Goal: Information Seeking & Learning: Learn about a topic

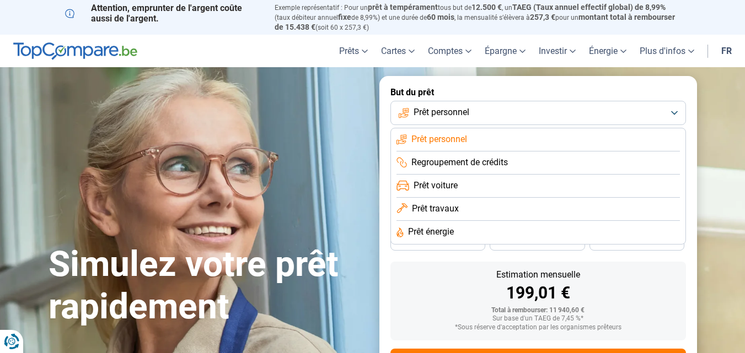
click at [458, 184] on span "Prêt voiture" at bounding box center [435, 186] width 44 height 12
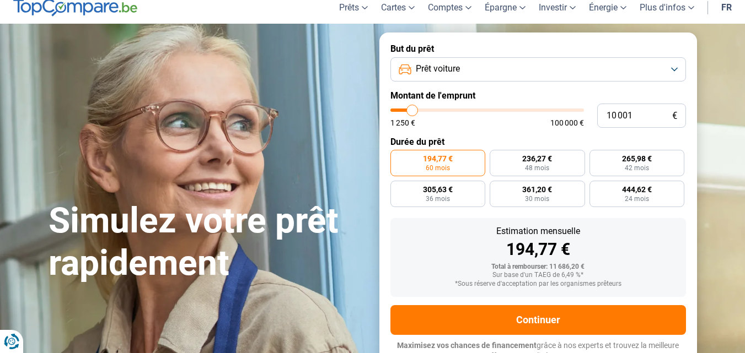
scroll to position [51, 0]
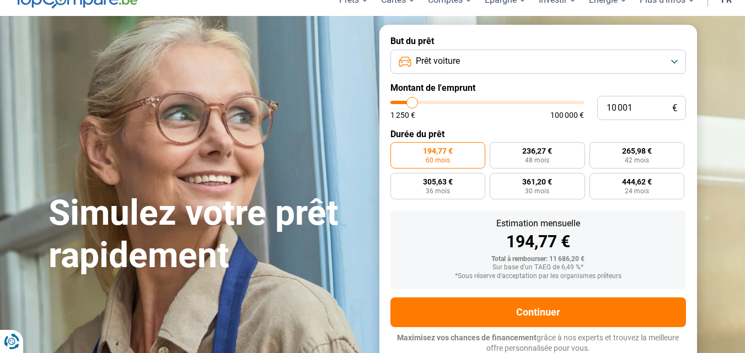
type input "42 250"
type input "42250"
click at [471, 103] on input "range" at bounding box center [487, 102] width 194 height 3
radio input "false"
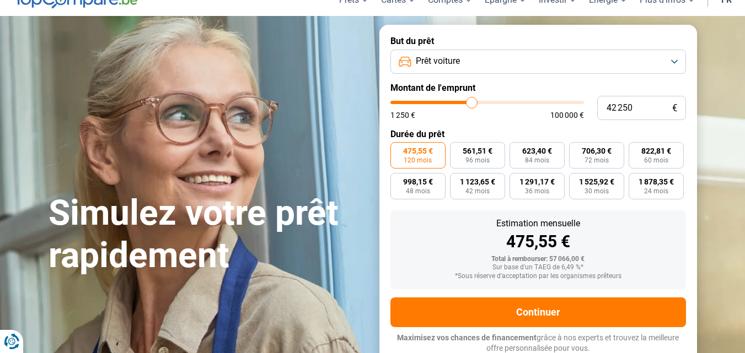
type input "56 000"
type input "56000"
click at [497, 103] on input "range" at bounding box center [487, 102] width 194 height 3
type input "37 500"
type input "37500"
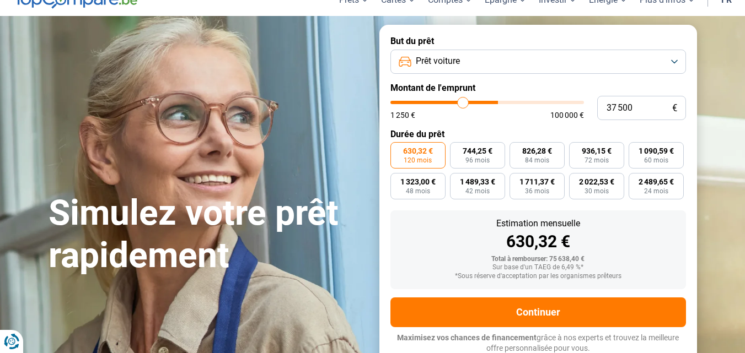
click at [463, 103] on input "range" at bounding box center [487, 102] width 194 height 3
type input "29 250"
type input "29250"
click at [448, 103] on input "range" at bounding box center [487, 102] width 194 height 3
type input "28 750"
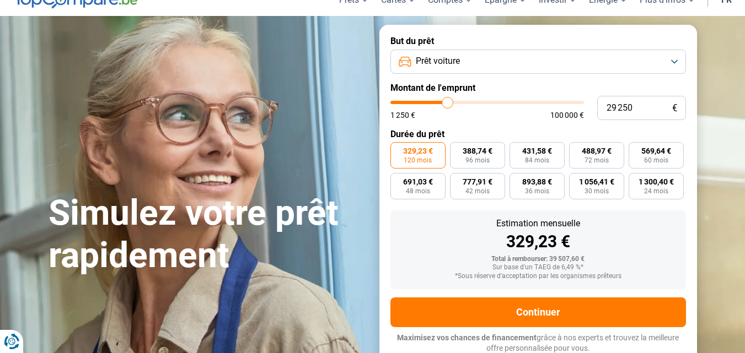
type input "28750"
type input "28 250"
type input "28250"
type input "27 750"
type input "27750"
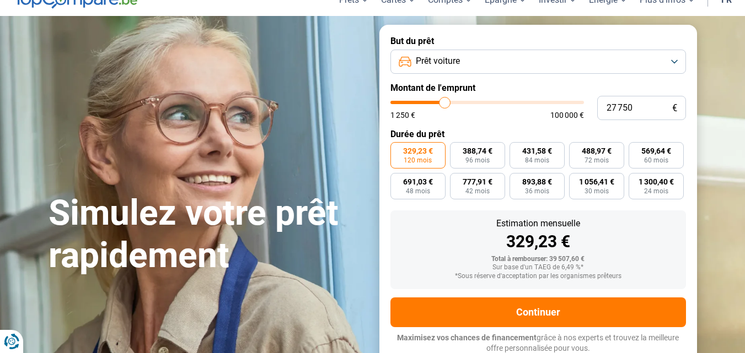
type input "27 500"
type input "27500"
type input "26 750"
type input "26750"
type input "26 500"
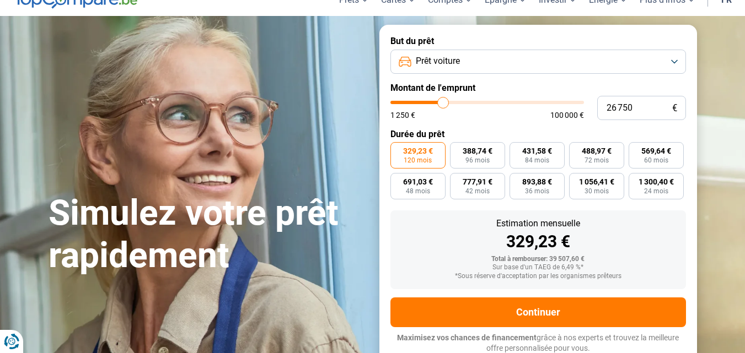
type input "26500"
type input "26 000"
type input "26000"
type input "25 750"
type input "25750"
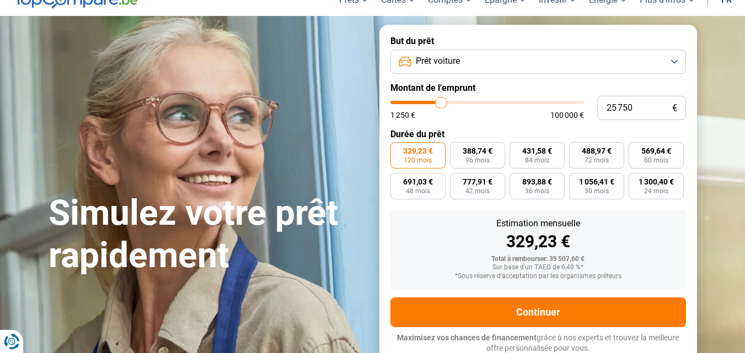
type input "25 250"
type input "25250"
type input "25 000"
type input "25000"
type input "24 750"
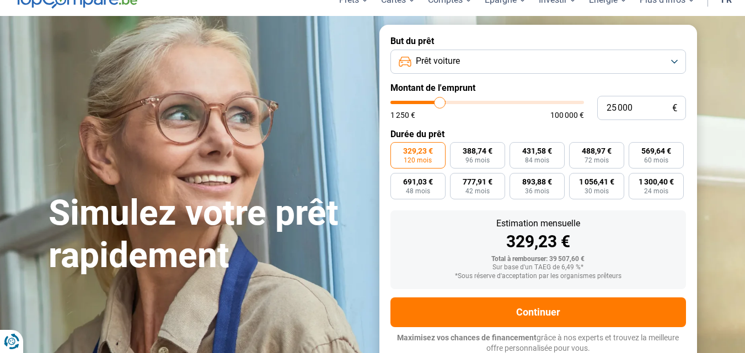
type input "24750"
type input "24 500"
type input "24500"
type input "24 250"
type input "24250"
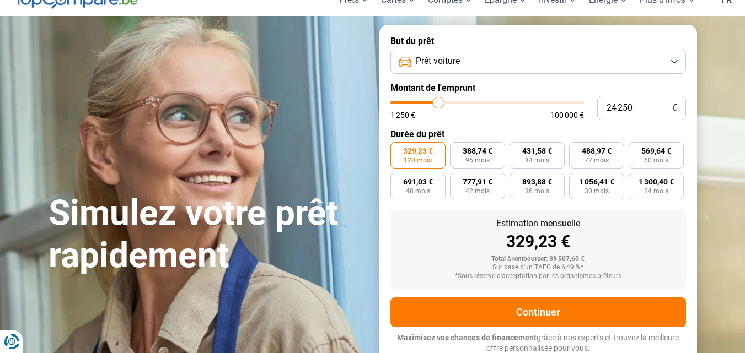
type input "23 750"
type input "23750"
type input "23 500"
type input "23500"
type input "23 250"
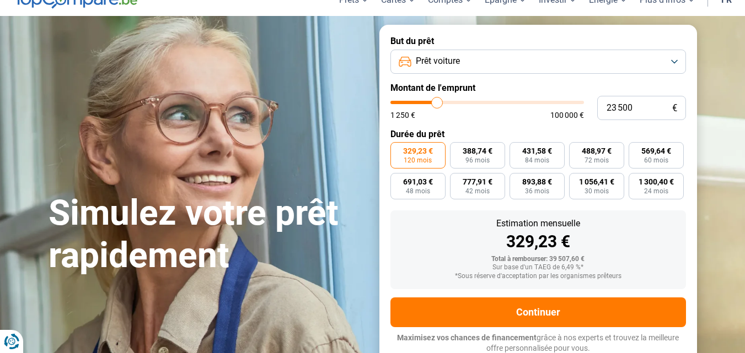
type input "23250"
type input "23 000"
type input "23000"
type input "22 750"
type input "22750"
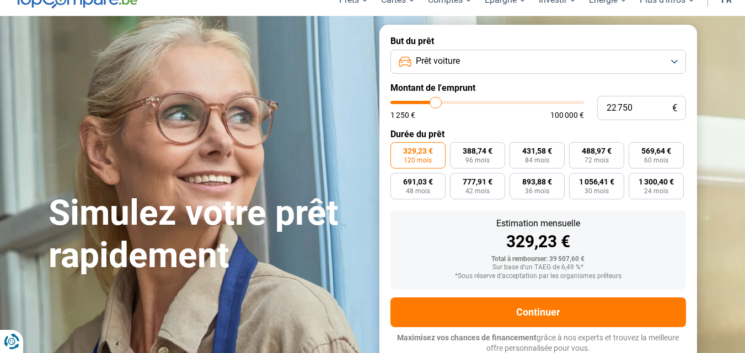
type input "22 000"
type input "22000"
type input "21 750"
type input "21750"
type input "21 250"
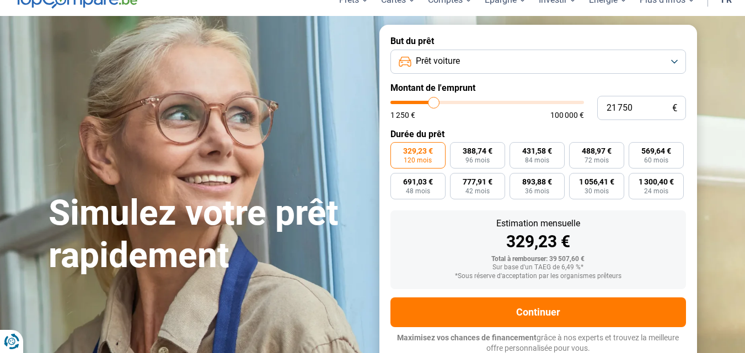
type input "21250"
type input "20 750"
type input "20750"
type input "20 250"
type input "20250"
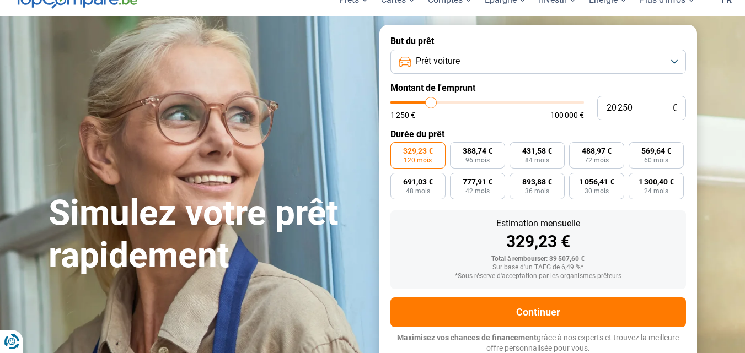
type input "20 000"
type input "20000"
type input "19 750"
type input "19750"
type input "20 000"
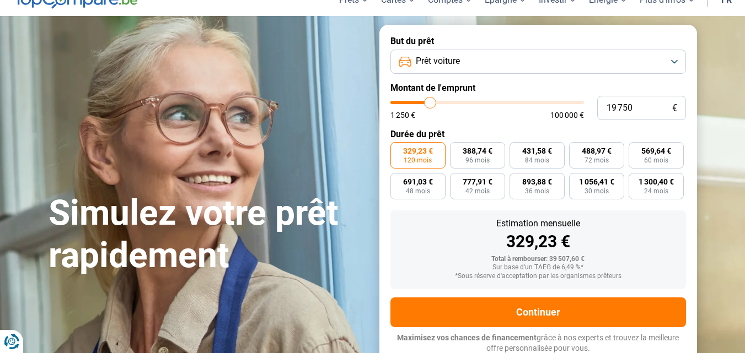
type input "20000"
type input "20 250"
type input "20250"
type input "20 500"
drag, startPoint x: 447, startPoint y: 103, endPoint x: 432, endPoint y: 105, distance: 15.5
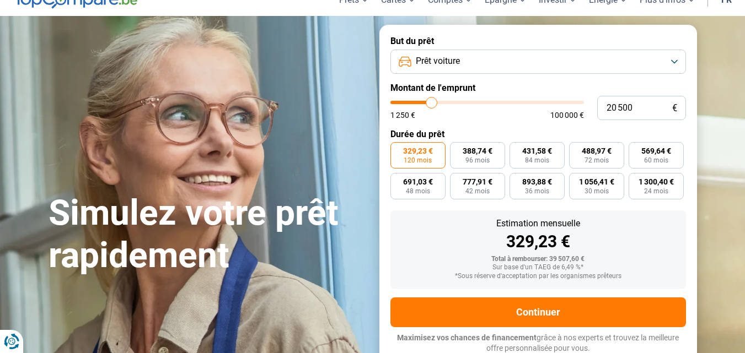
type input "20500"
click at [432, 104] on input "range" at bounding box center [487, 102] width 194 height 3
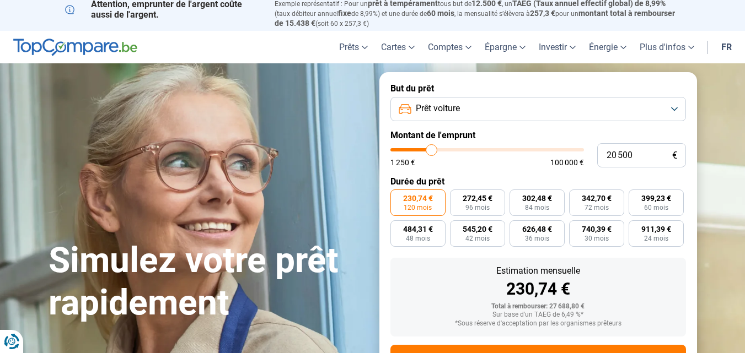
scroll to position [0, 0]
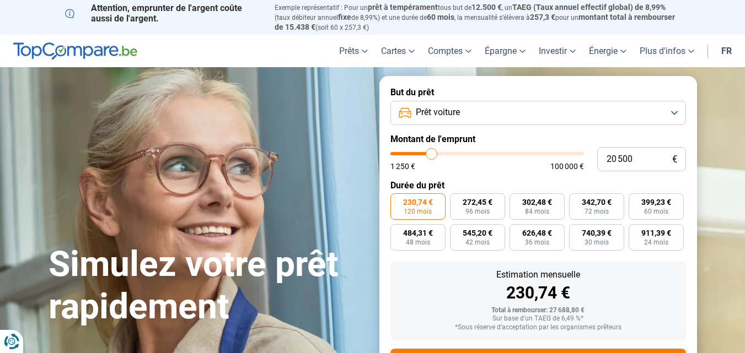
click at [502, 115] on button "Prêt voiture" at bounding box center [537, 113] width 295 height 24
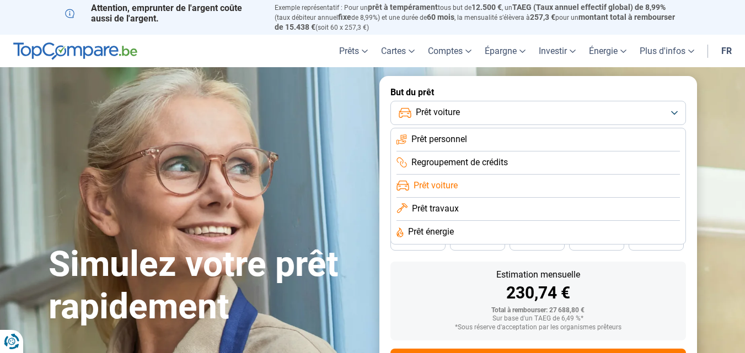
click at [481, 142] on li "Prêt personnel" at bounding box center [537, 139] width 283 height 23
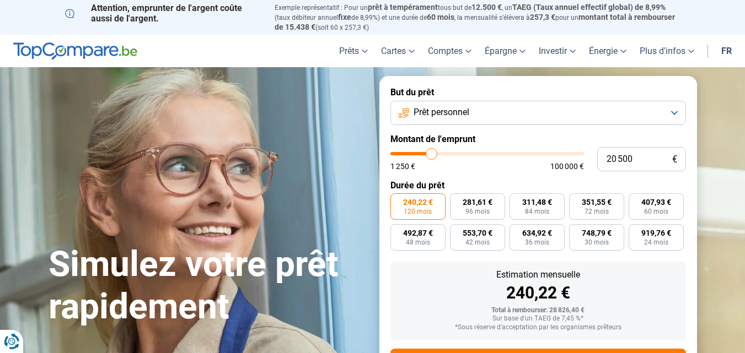
scroll to position [51, 0]
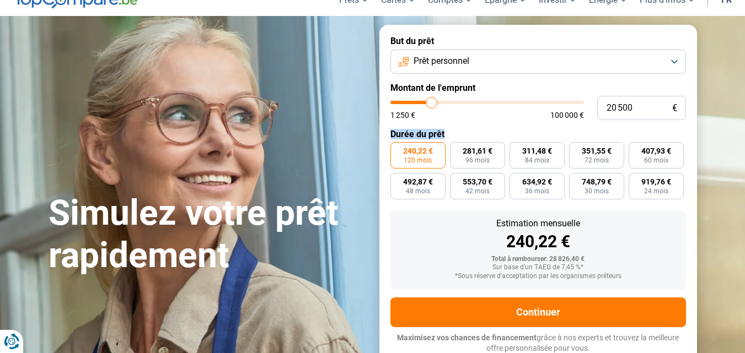
drag, startPoint x: 386, startPoint y: 130, endPoint x: 459, endPoint y: 130, distance: 72.8
click at [459, 130] on form "But du prêt Prêt personnel Montant de l'emprunt 20 500 € 1 250 € 100 000 € Duré…" at bounding box center [538, 195] width 318 height 340
click at [476, 124] on form "But du prêt Prêt personnel Montant de l'emprunt 20 500 € 1 250 € 100 000 € Duré…" at bounding box center [538, 195] width 318 height 340
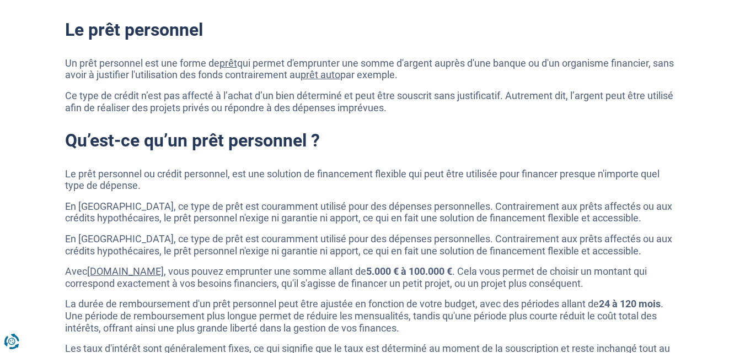
scroll to position [327, 0]
